Goal: Transaction & Acquisition: Download file/media

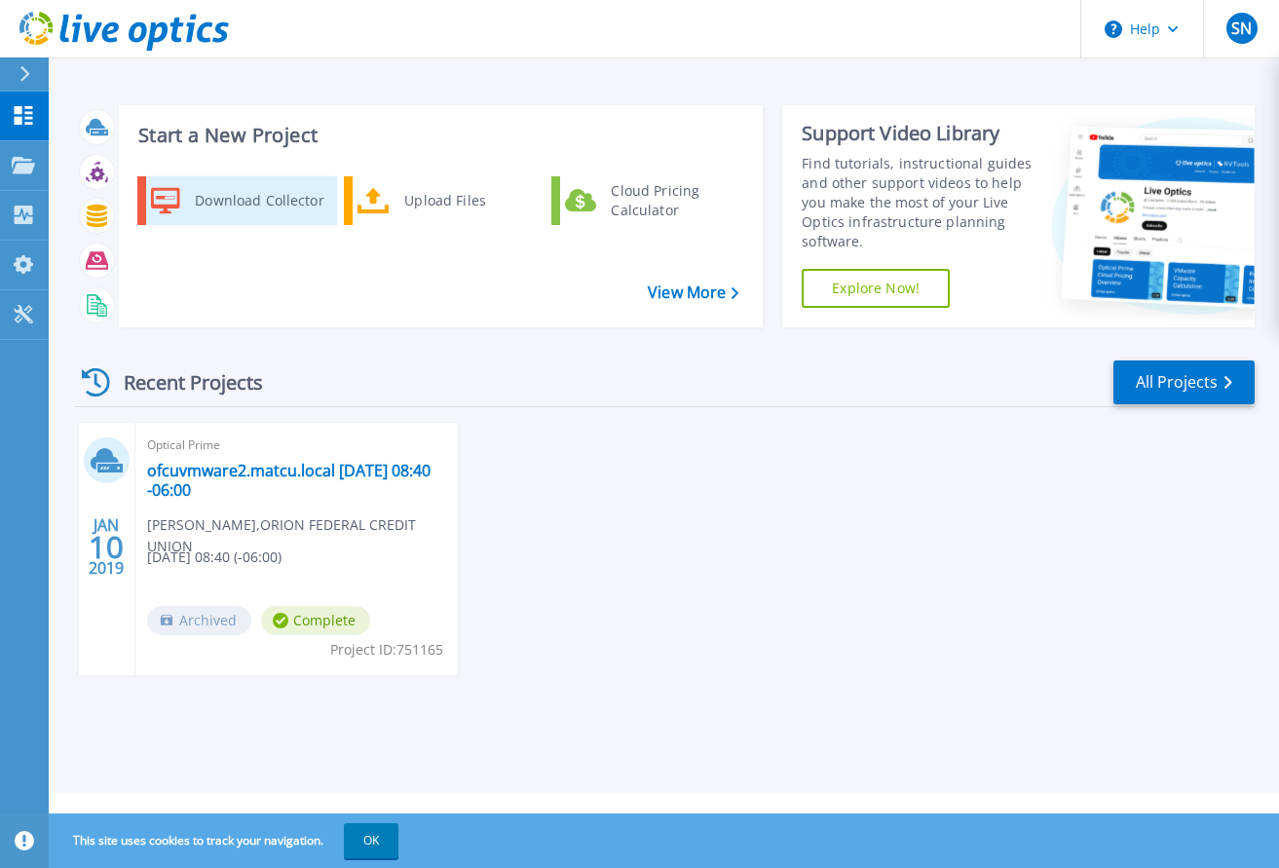
click at [252, 202] on div "Download Collector" at bounding box center [258, 200] width 147 height 39
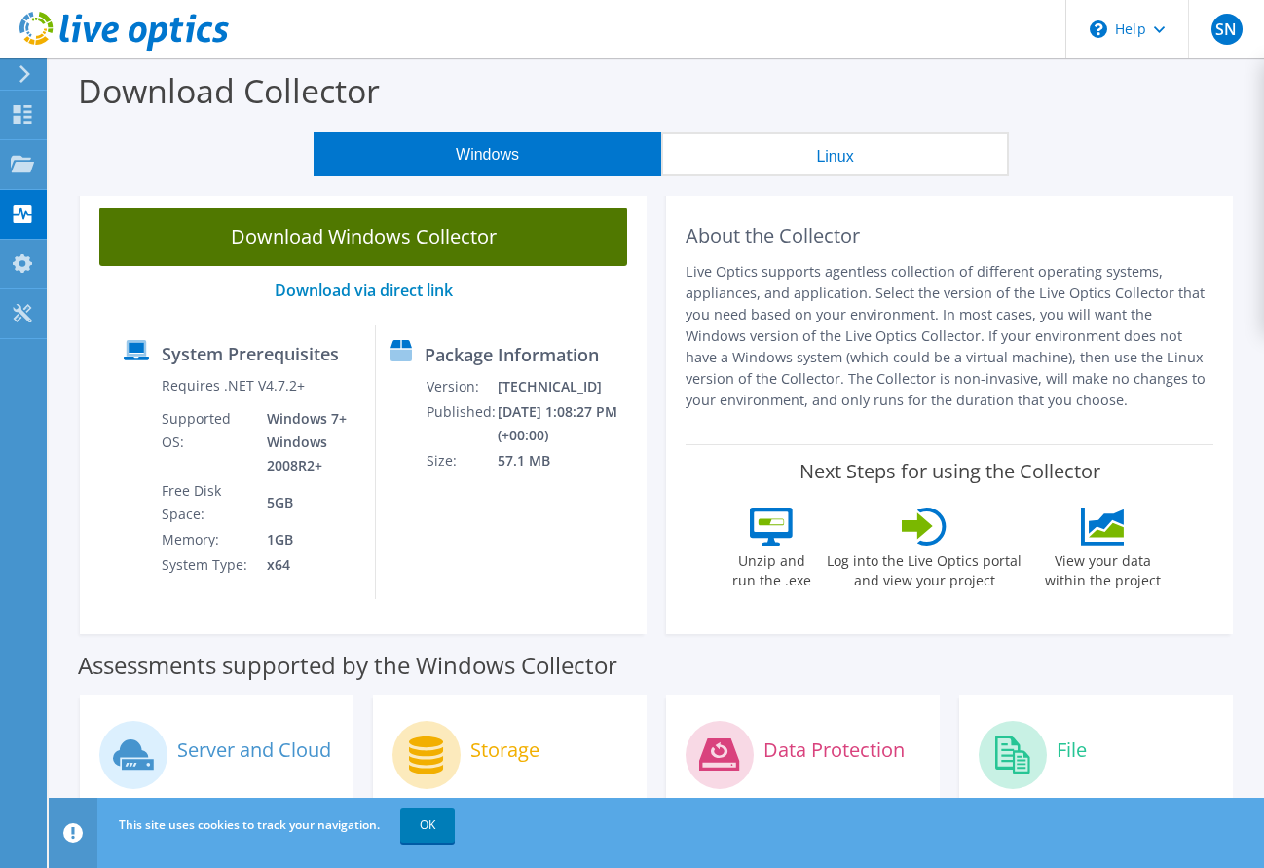
click at [412, 241] on link "Download Windows Collector" at bounding box center [363, 236] width 528 height 58
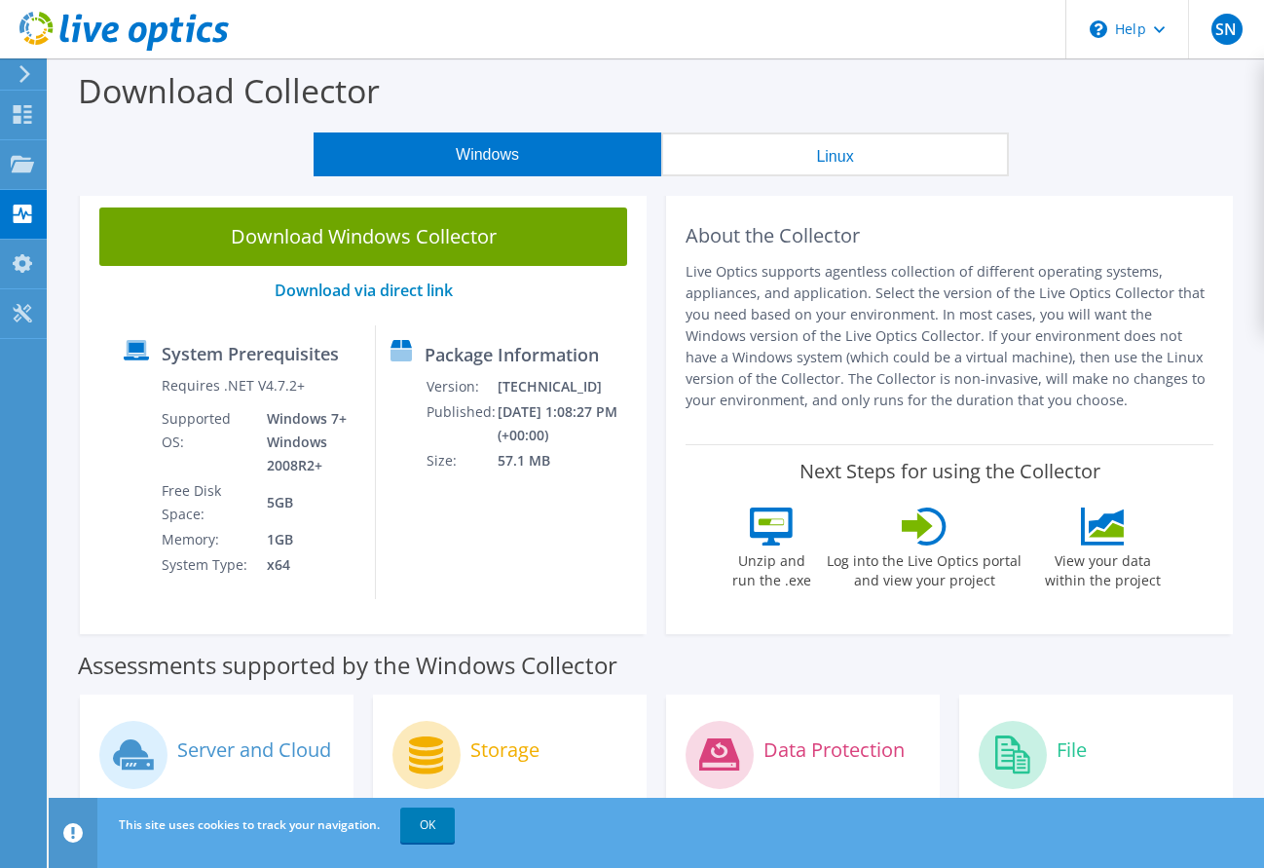
click at [1202, 133] on div "Windows Linux" at bounding box center [661, 154] width 1186 height 44
